Goal: Task Accomplishment & Management: Manage account settings

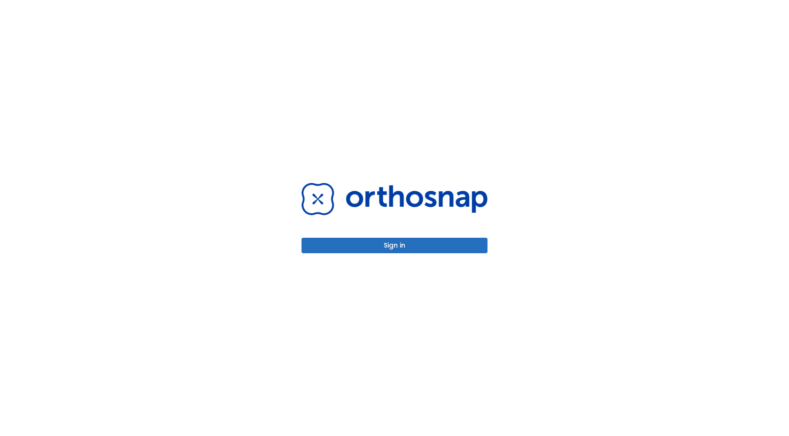
click at [393, 243] on button "Sign in" at bounding box center [395, 246] width 186 height 16
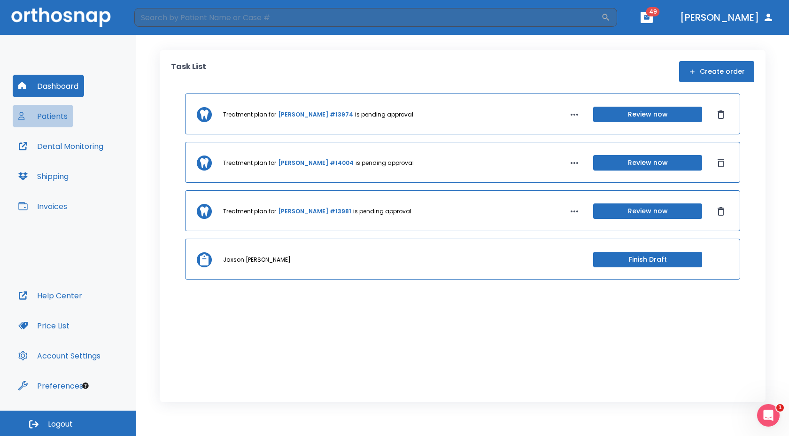
click at [67, 115] on button "Patients" at bounding box center [43, 116] width 61 height 23
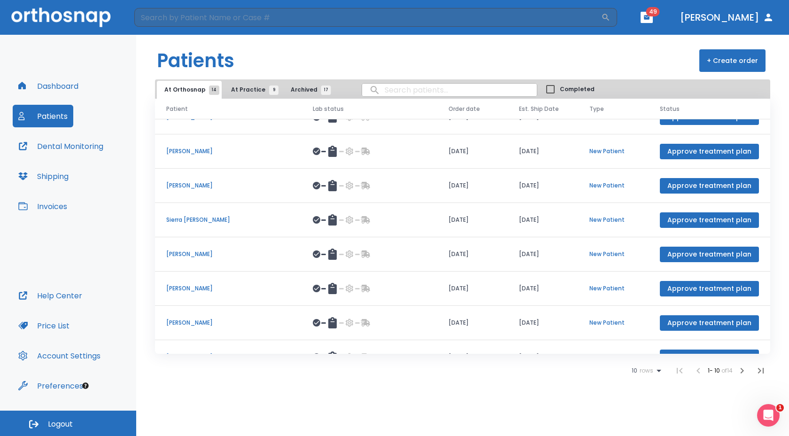
scroll to position [22, 0]
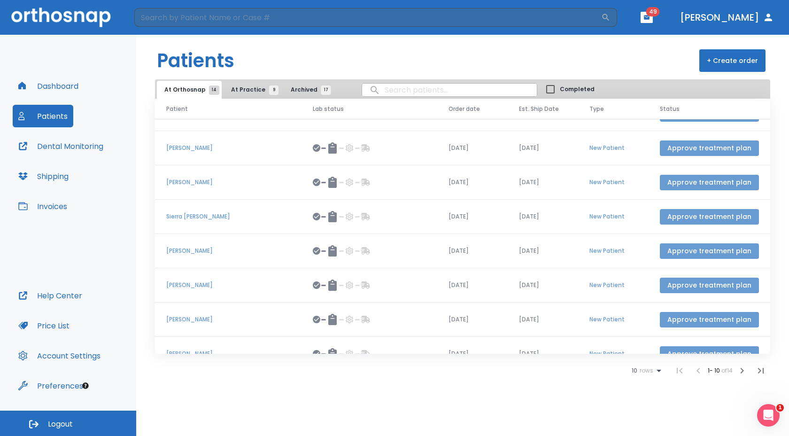
click at [683, 283] on button "Approve treatment plan" at bounding box center [709, 286] width 99 height 16
